Goal: Check status

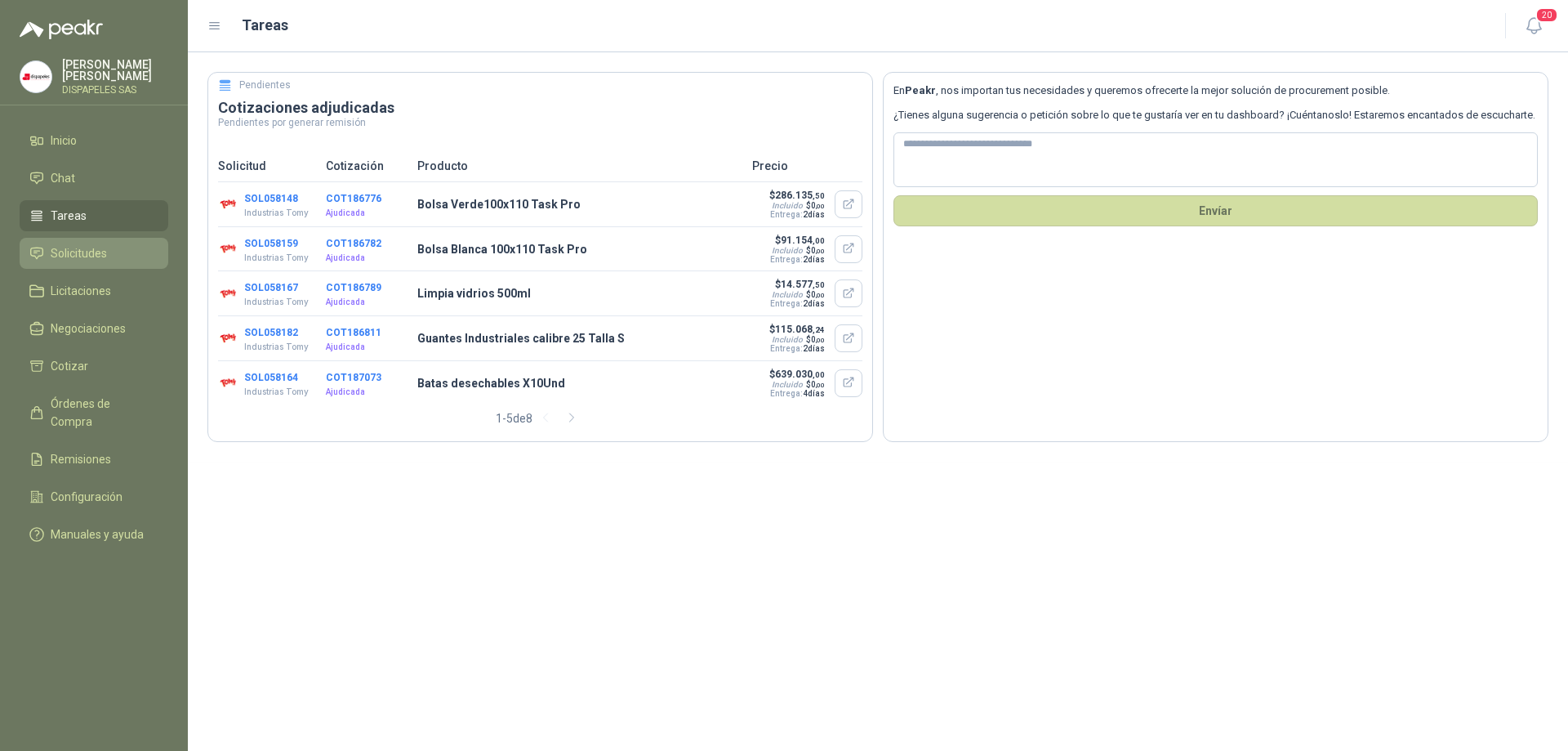
click at [76, 246] on span "Solicitudes" at bounding box center [79, 253] width 56 height 18
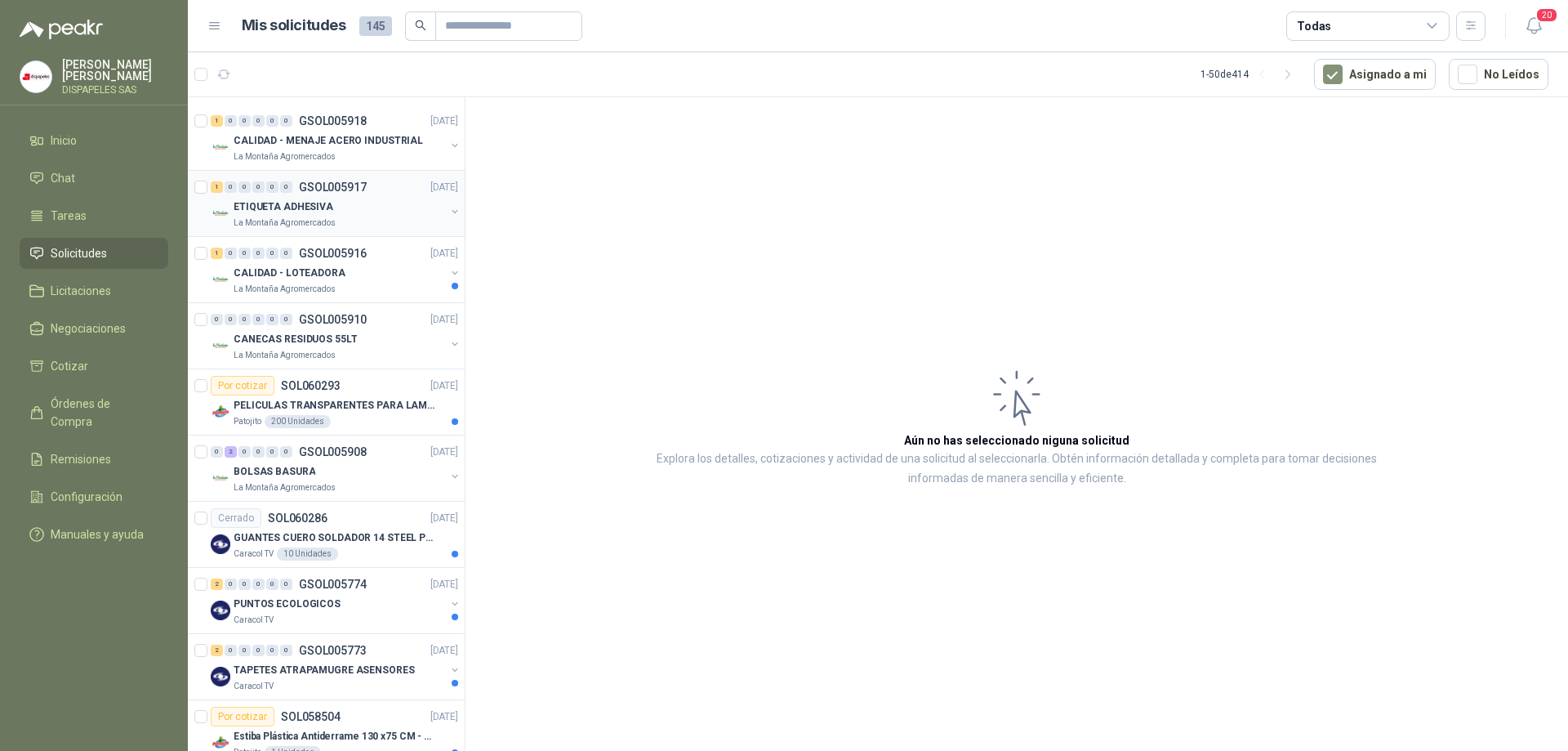
scroll to position [327, 0]
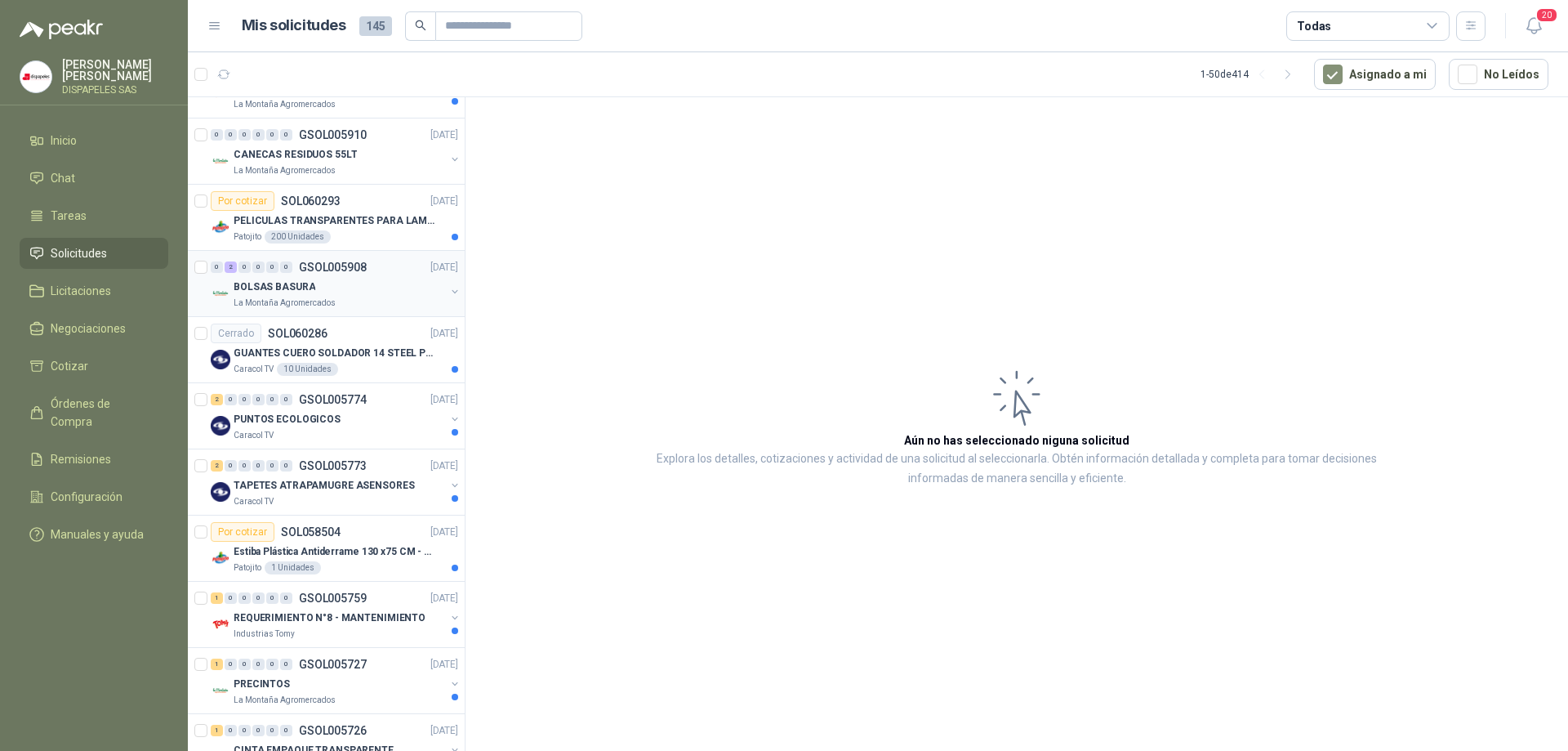
click at [271, 280] on p "BOLSAS BASURA" at bounding box center [274, 287] width 82 height 16
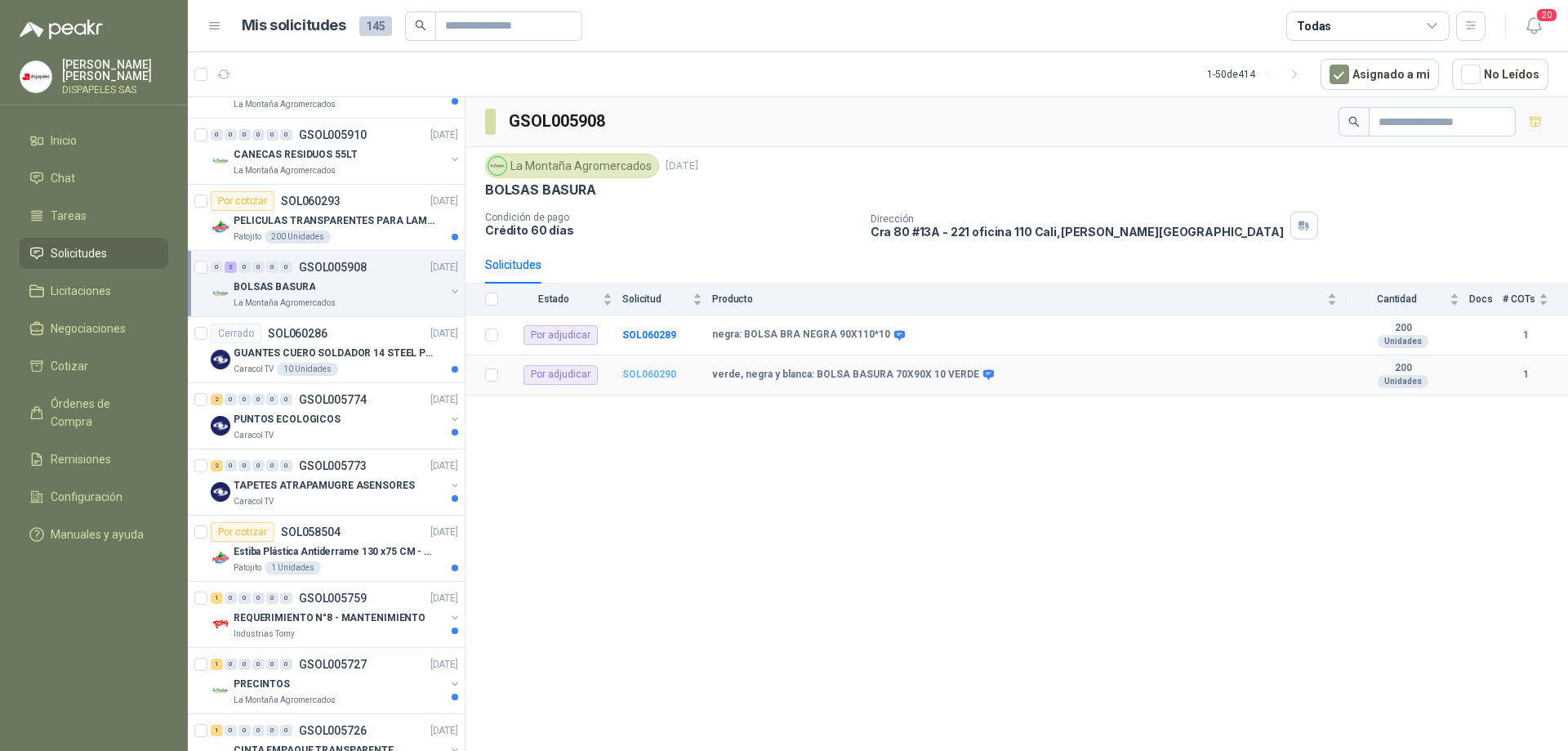
click at [654, 373] on b "SOL060290" at bounding box center [649, 374] width 54 height 12
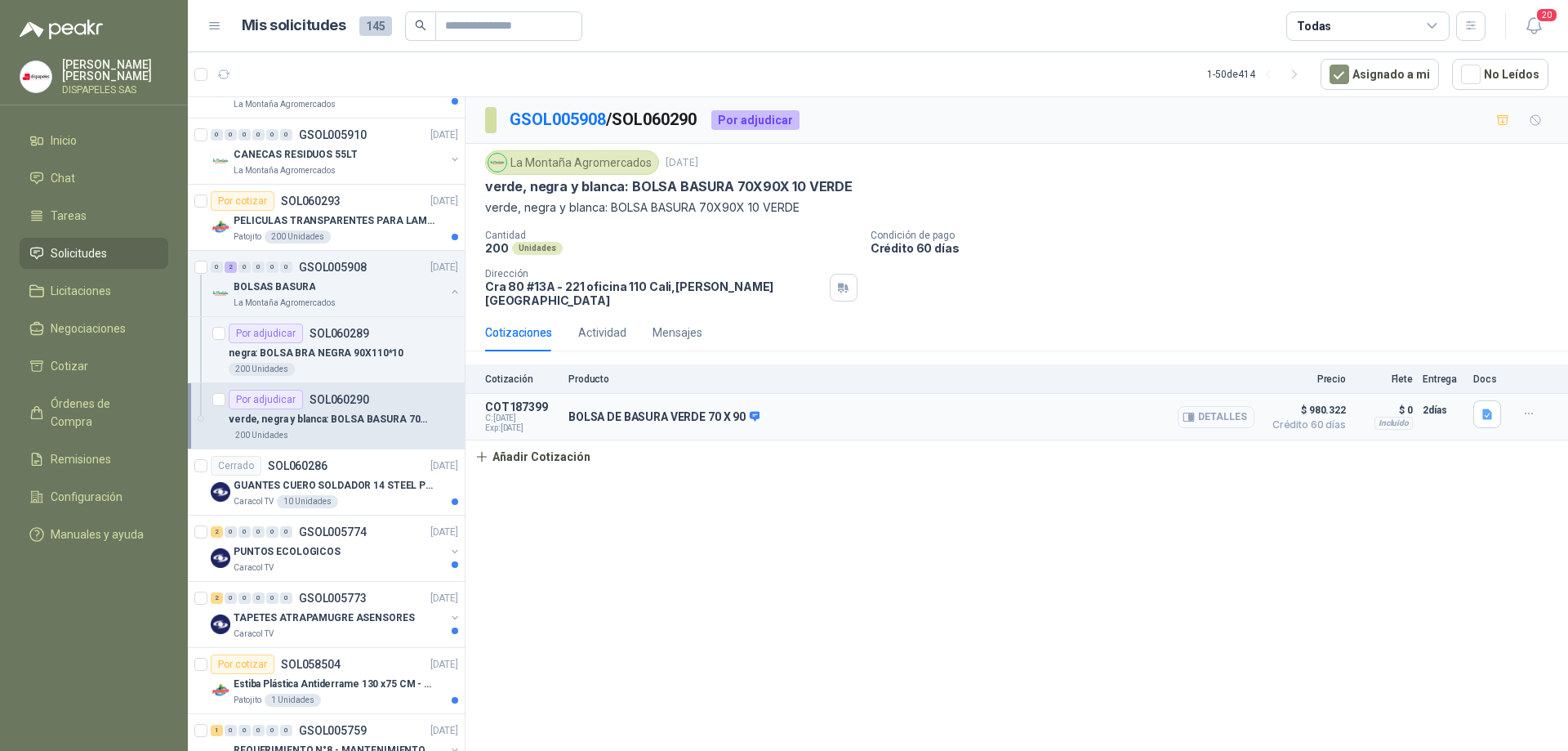
click at [1220, 406] on button "Detalles" at bounding box center [1217, 417] width 77 height 22
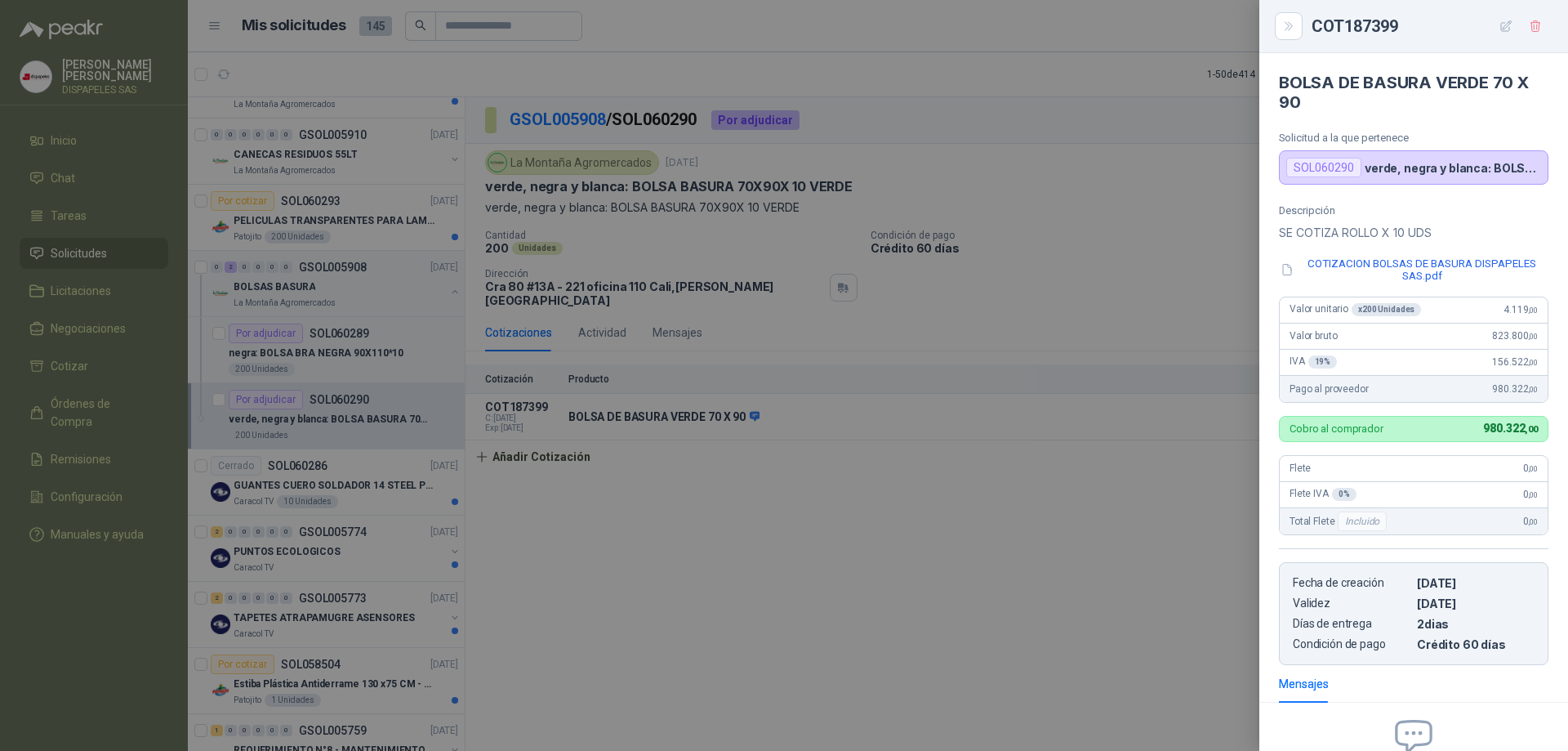
click at [1109, 552] on div at bounding box center [784, 375] width 1568 height 751
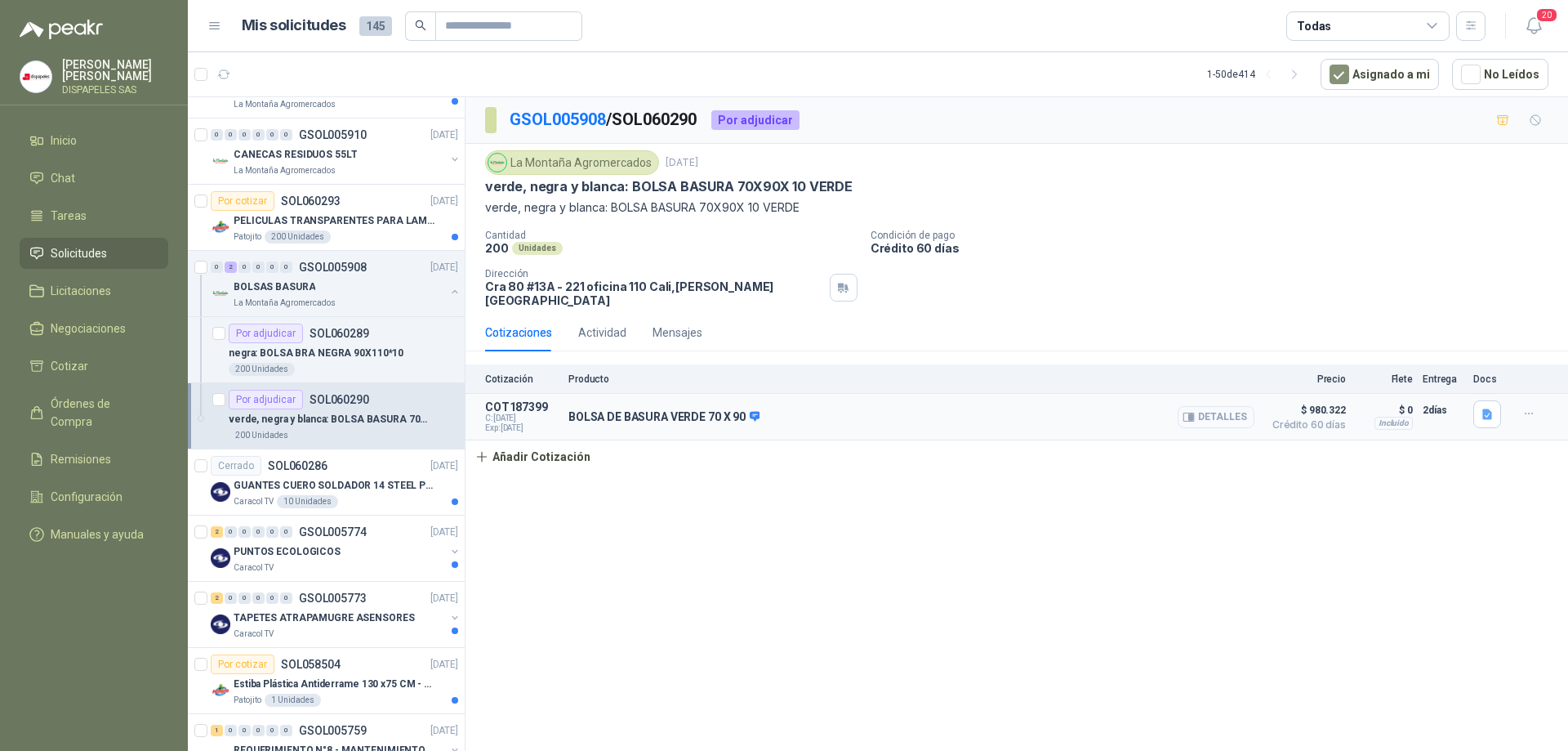
click at [1220, 409] on button "Detalles" at bounding box center [1217, 417] width 77 height 22
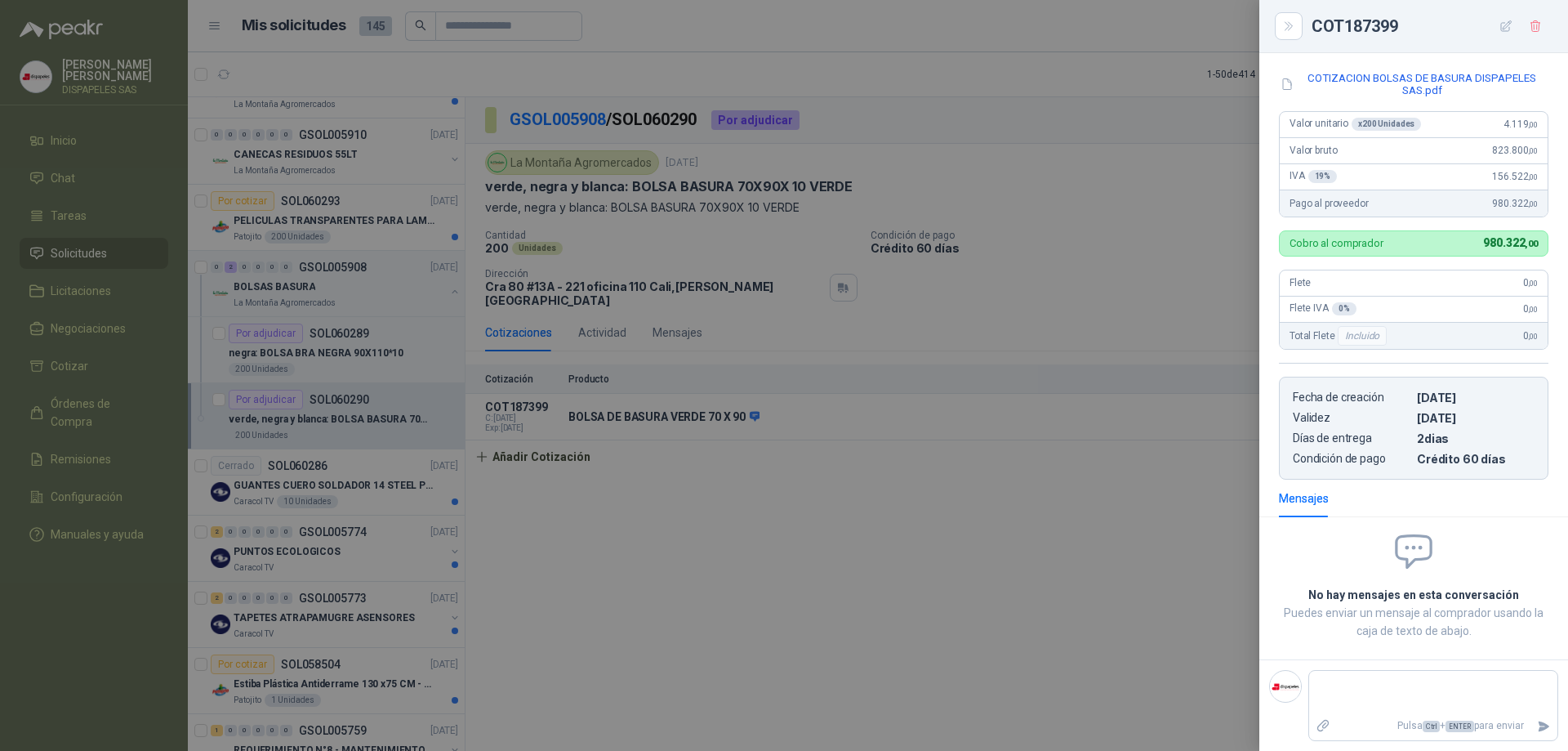
click at [749, 483] on div at bounding box center [784, 375] width 1568 height 751
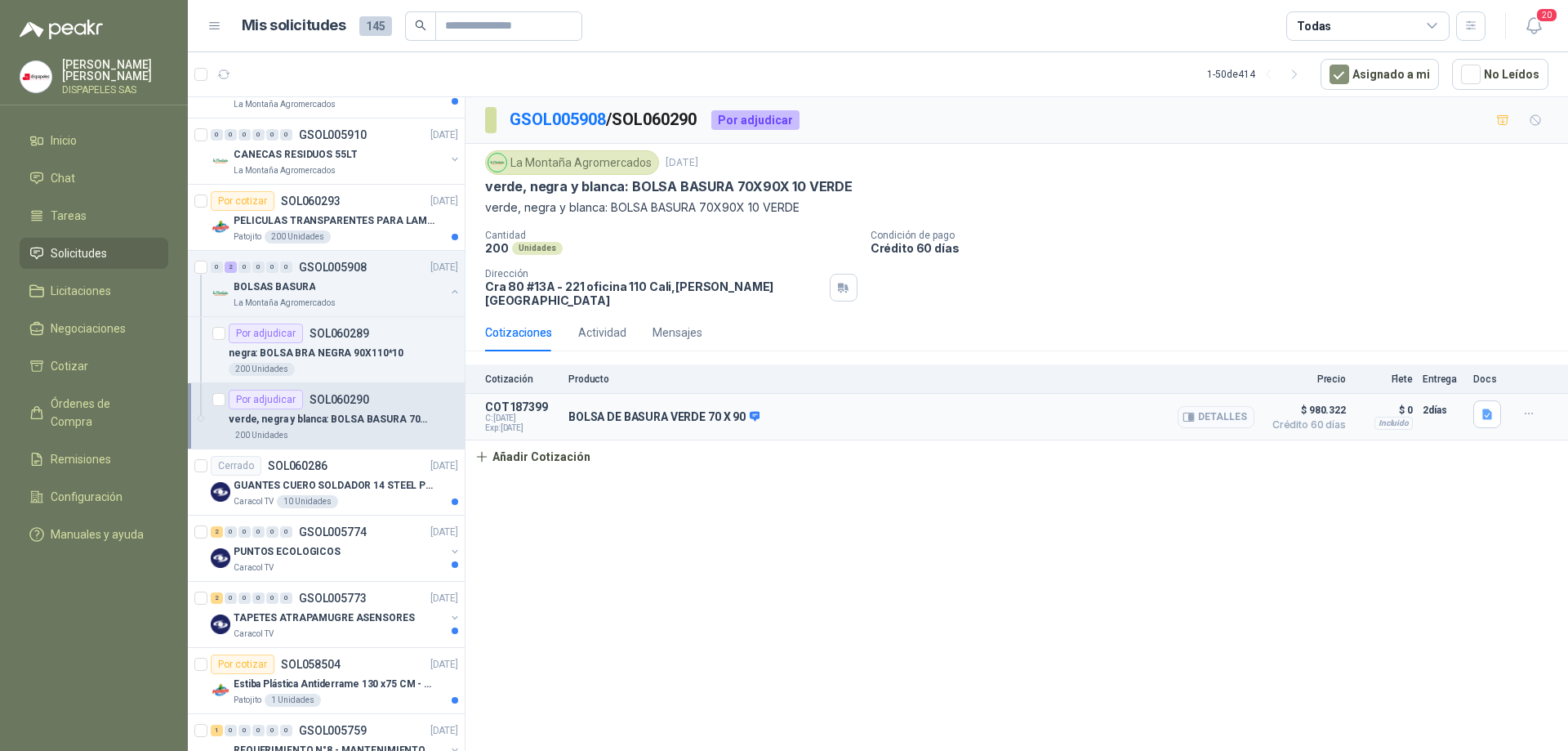
click at [1195, 411] on icon "button" at bounding box center [1189, 417] width 13 height 13
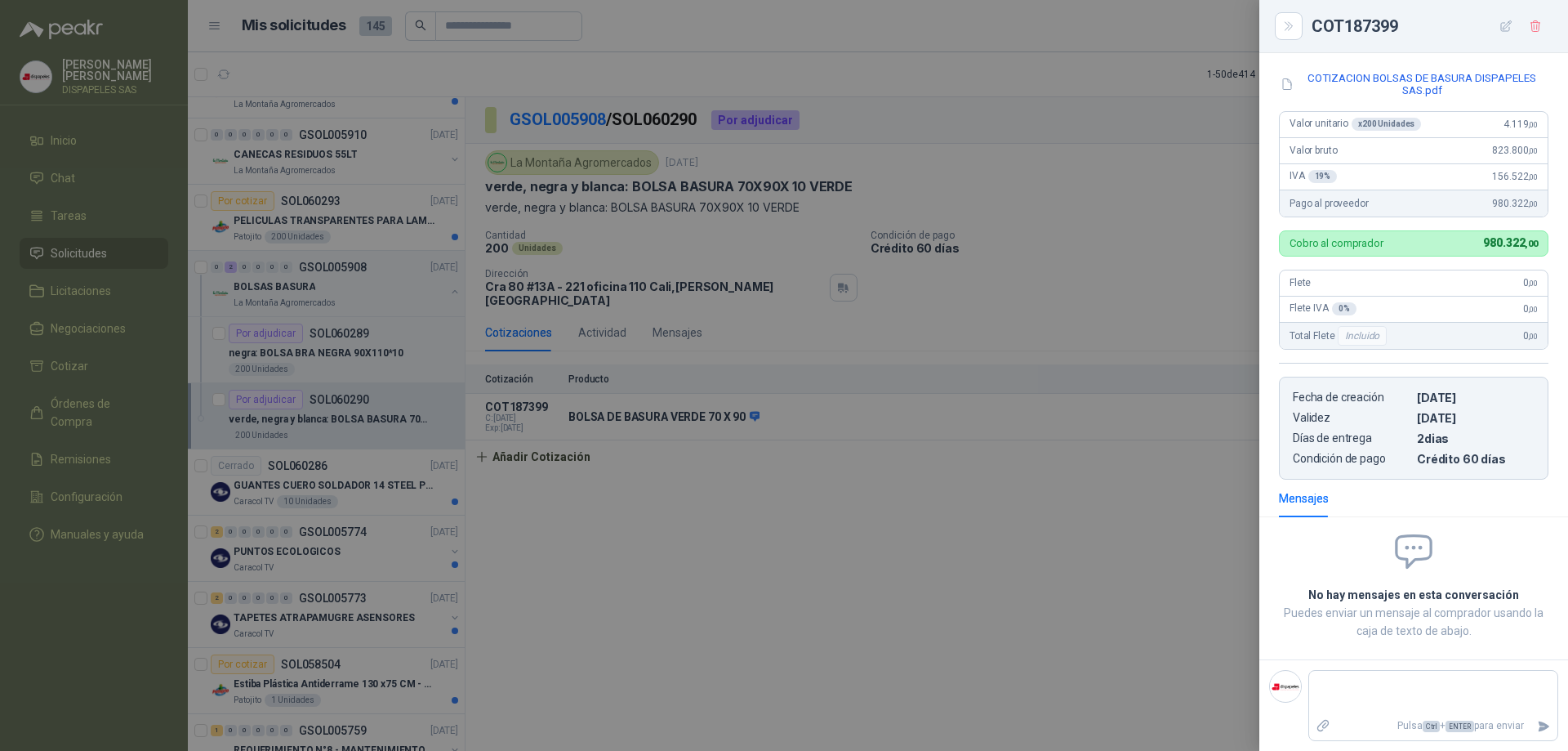
click at [966, 477] on div at bounding box center [784, 375] width 1568 height 751
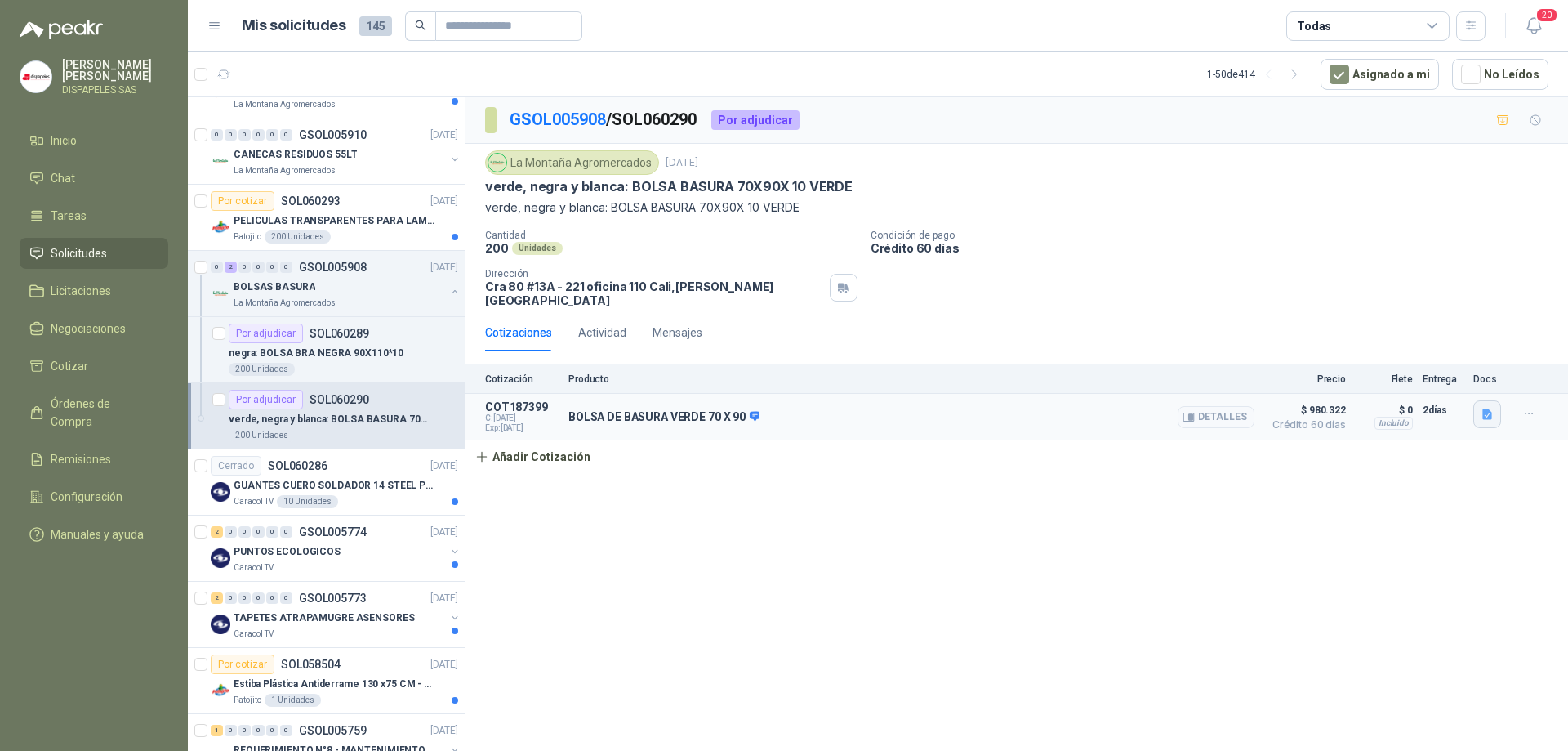
click at [1485, 409] on icon "button" at bounding box center [1488, 414] width 10 height 11
click at [1412, 370] on button "COTIZACION BOLSAS DE BASURA DISPAPELES SAS.pdf" at bounding box center [1345, 368] width 292 height 18
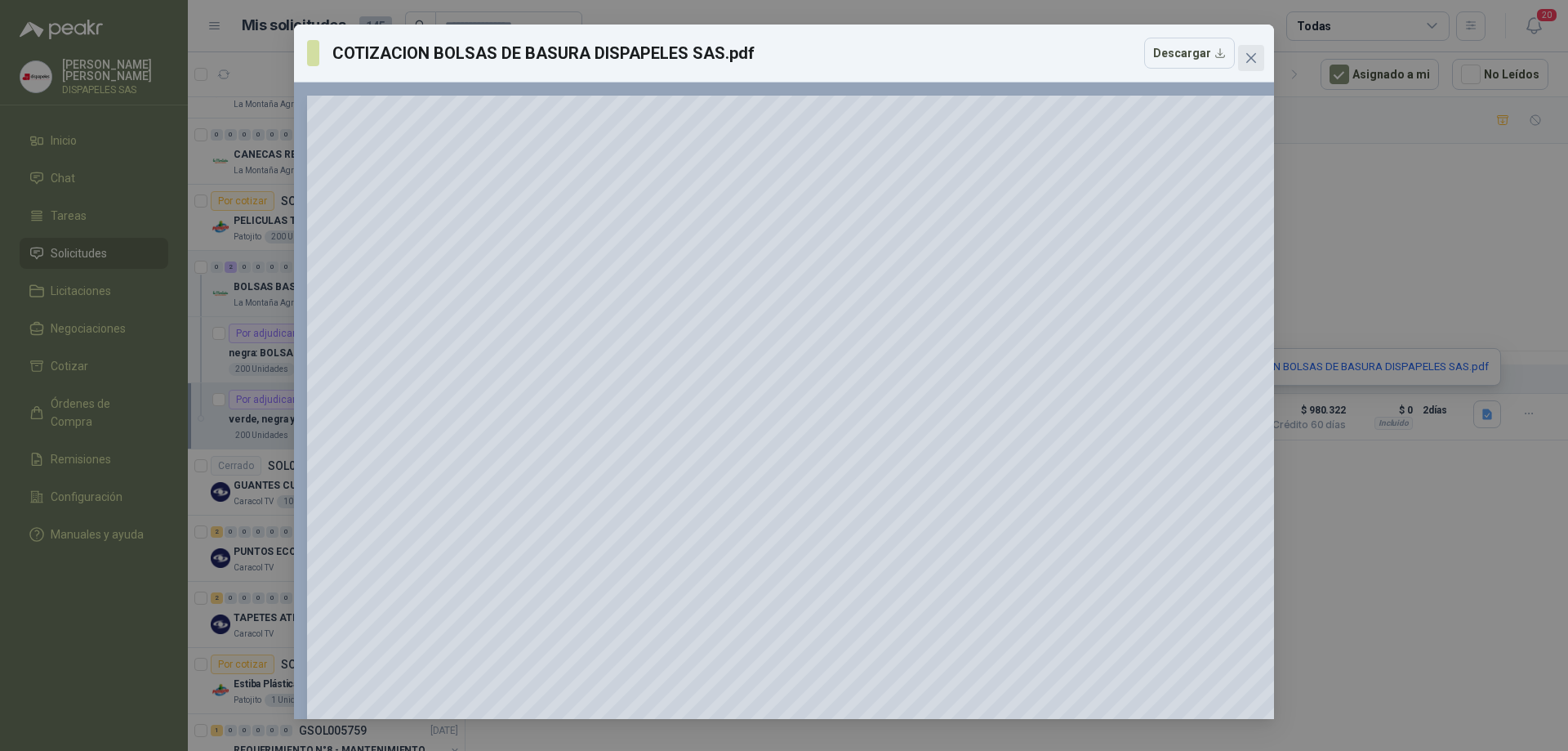
click at [1257, 54] on icon "close" at bounding box center [1252, 59] width 13 height 13
